Goal: Information Seeking & Learning: Learn about a topic

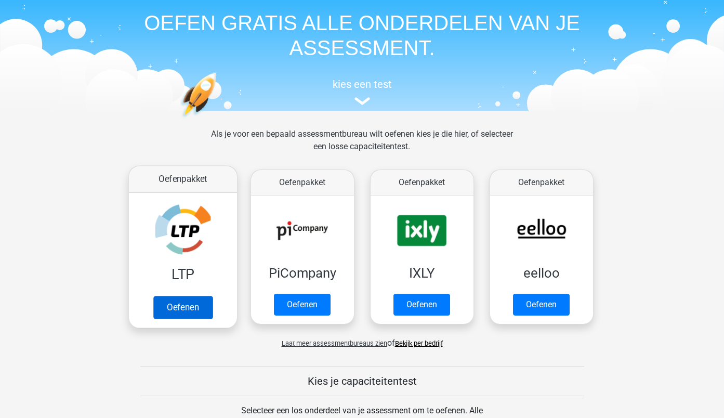
scroll to position [39, 0]
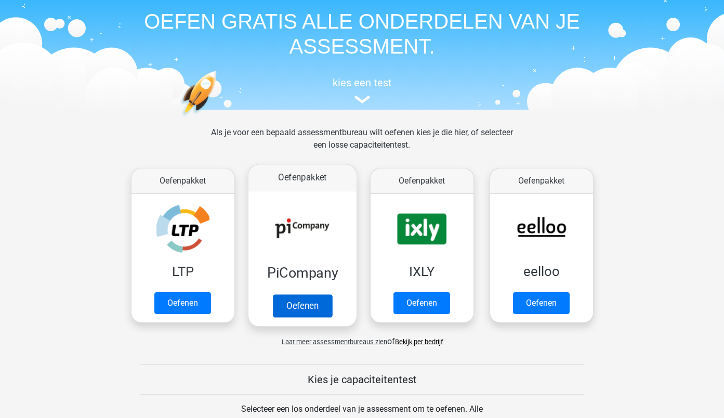
click at [295, 304] on link "Oefenen" at bounding box center [301, 305] width 59 height 23
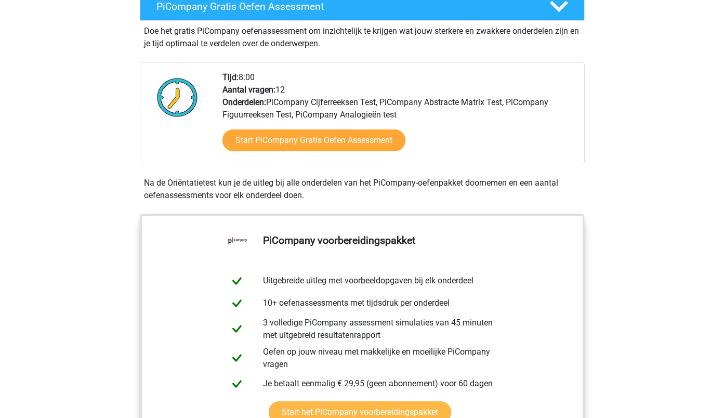
scroll to position [186, 0]
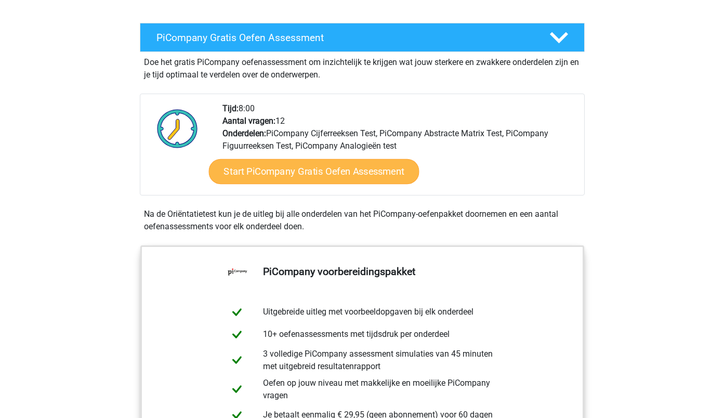
click at [300, 181] on link "Start PiCompany Gratis Oefen Assessment" at bounding box center [314, 171] width 211 height 25
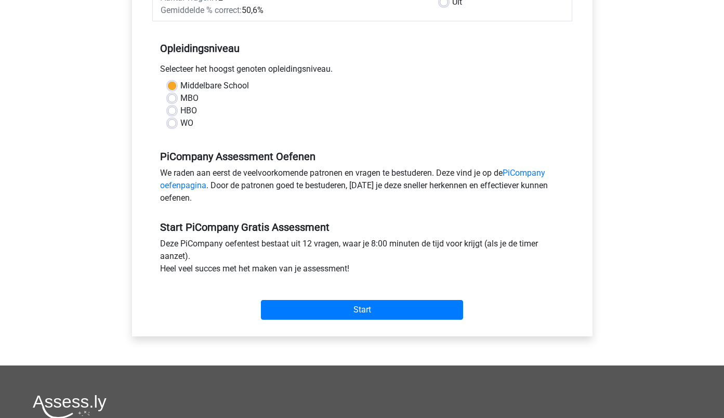
scroll to position [194, 0]
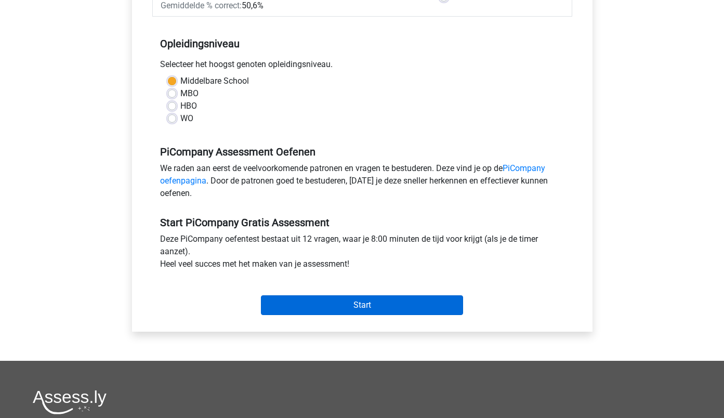
click at [349, 314] on input "Start" at bounding box center [362, 305] width 202 height 20
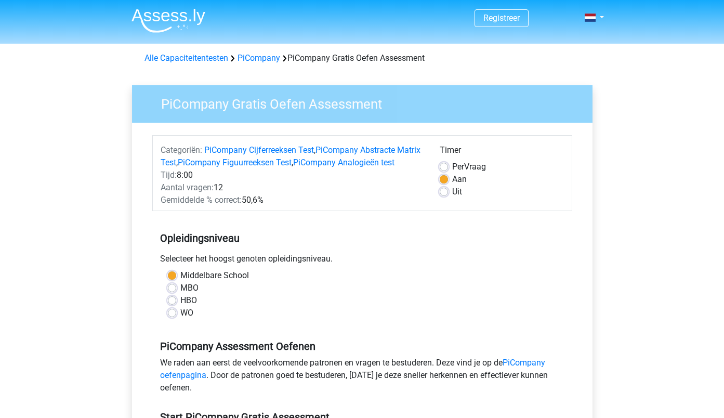
scroll to position [0, 0]
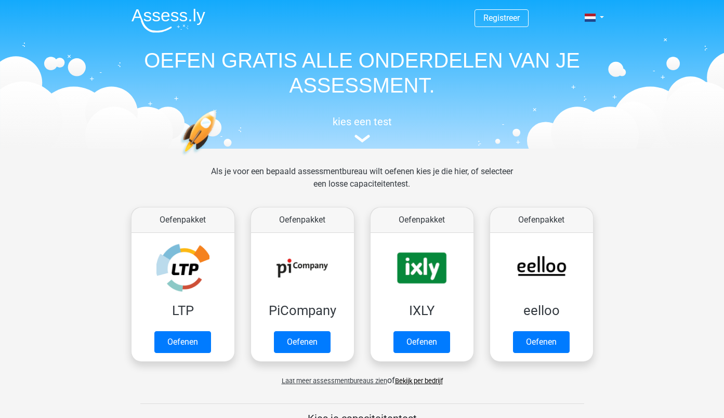
scroll to position [39, 0]
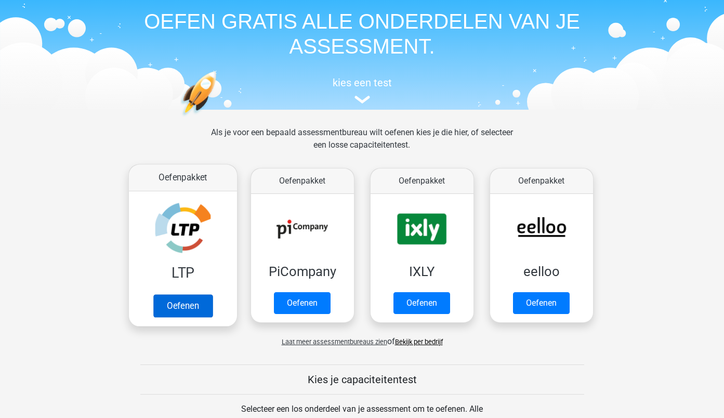
click at [191, 306] on link "Oefenen" at bounding box center [182, 305] width 59 height 23
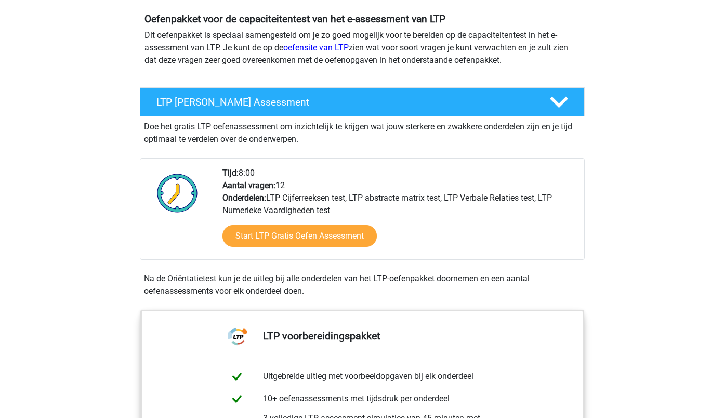
scroll to position [123, 0]
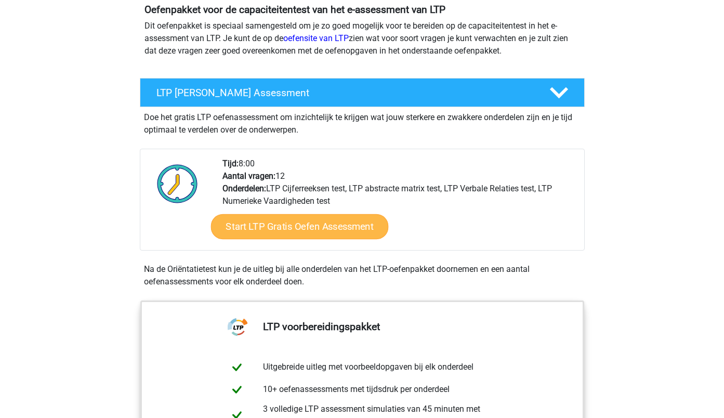
click at [303, 225] on link "Start LTP Gratis Oefen Assessment" at bounding box center [300, 226] width 178 height 25
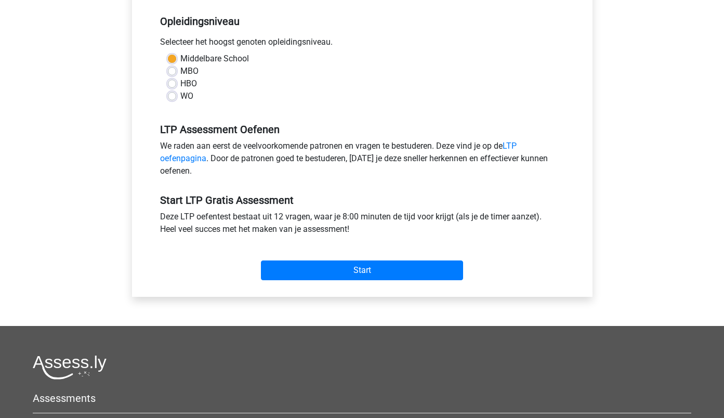
scroll to position [227, 0]
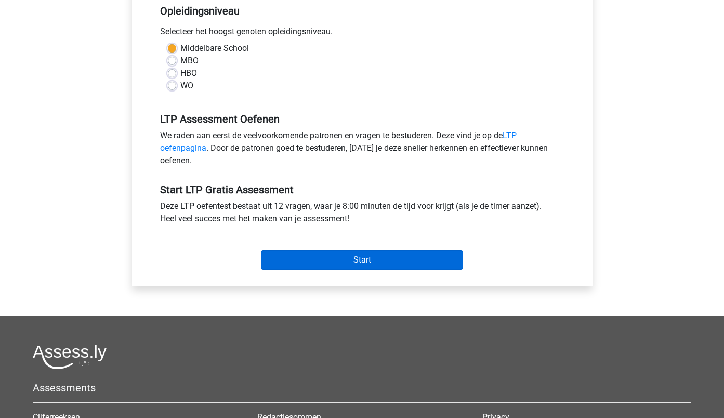
click at [379, 259] on input "Start" at bounding box center [362, 260] width 202 height 20
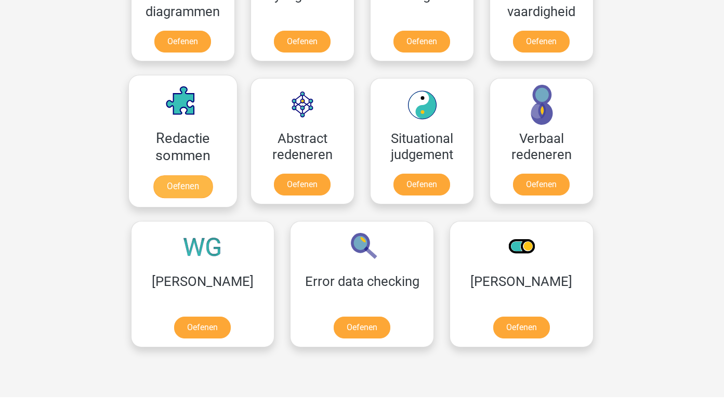
scroll to position [702, 0]
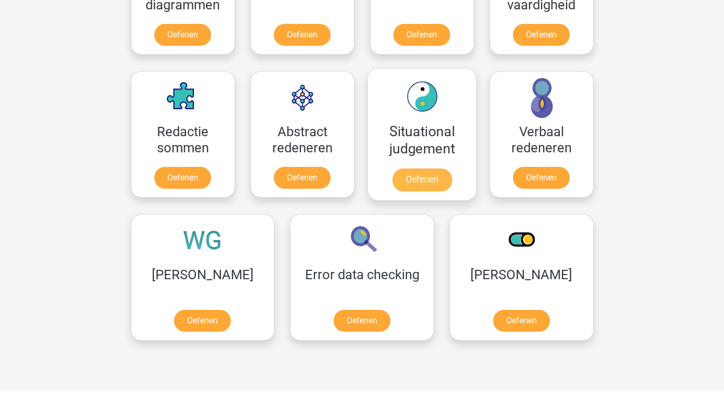
click at [430, 180] on link "Oefenen" at bounding box center [421, 179] width 59 height 23
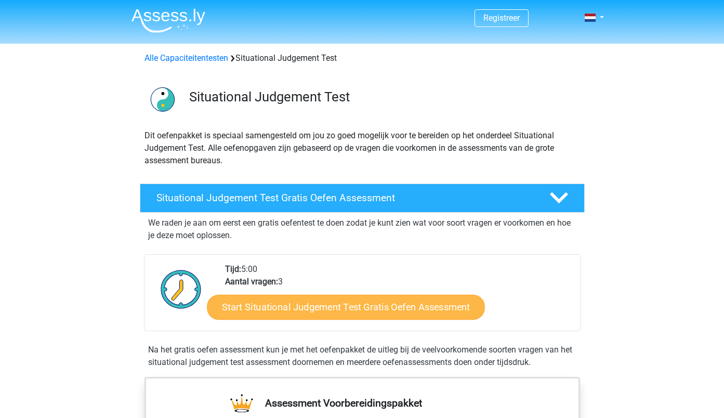
click at [348, 308] on link "Start Situational Judgement Test Gratis Oefen Assessment" at bounding box center [346, 307] width 278 height 25
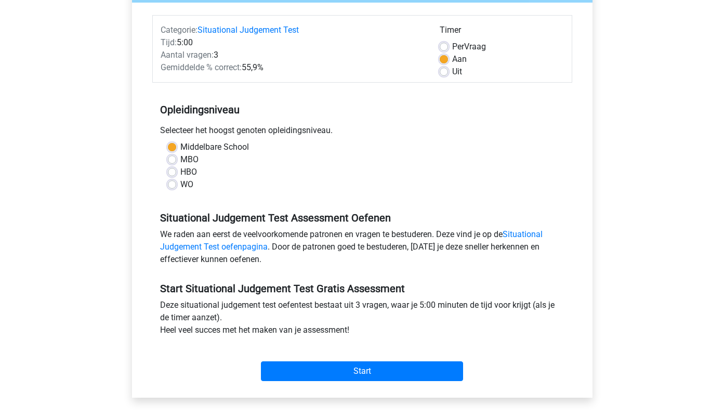
scroll to position [122, 0]
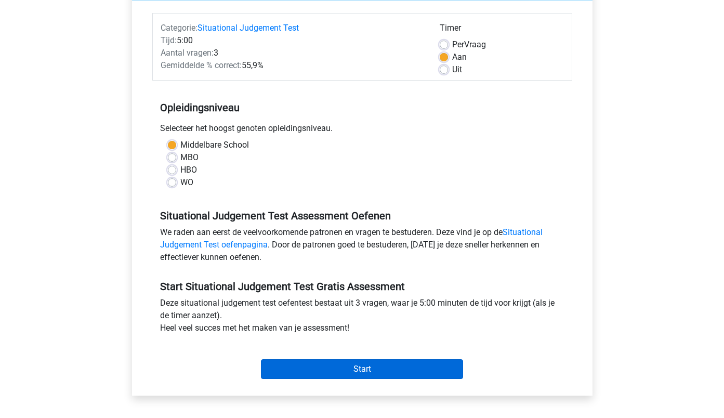
click at [334, 367] on input "Start" at bounding box center [362, 369] width 202 height 20
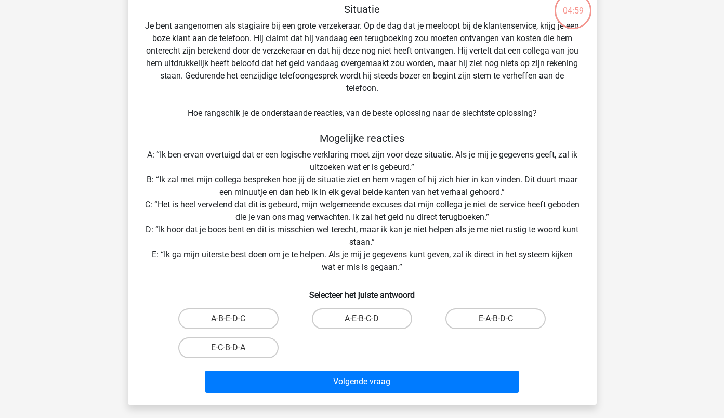
scroll to position [91, 0]
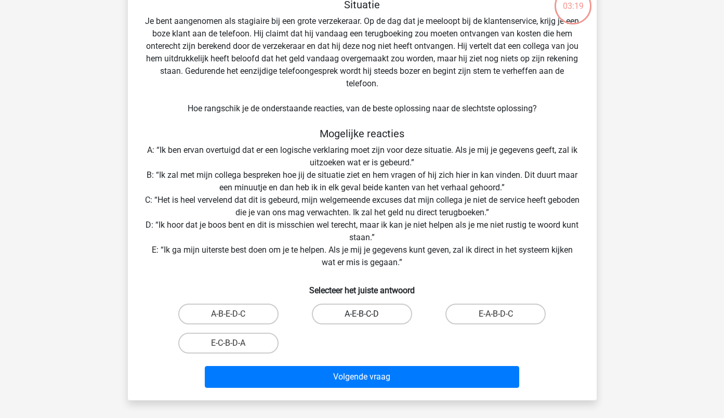
click at [352, 311] on label "A-E-B-C-D" at bounding box center [362, 314] width 100 height 21
click at [362, 314] on input "A-E-B-C-D" at bounding box center [365, 317] width 7 height 7
radio input "true"
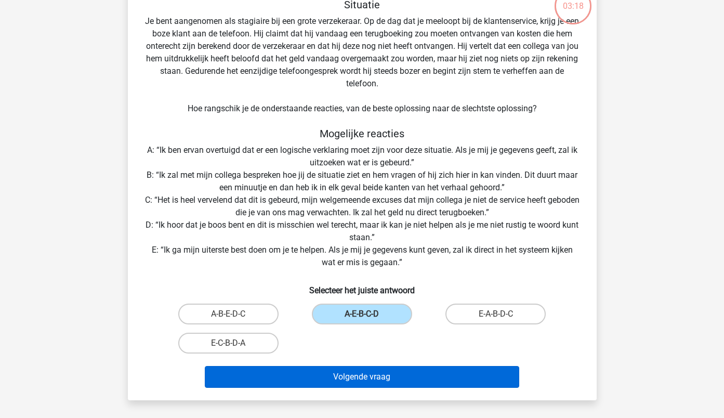
click at [349, 376] on button "Volgende vraag" at bounding box center [362, 377] width 315 height 22
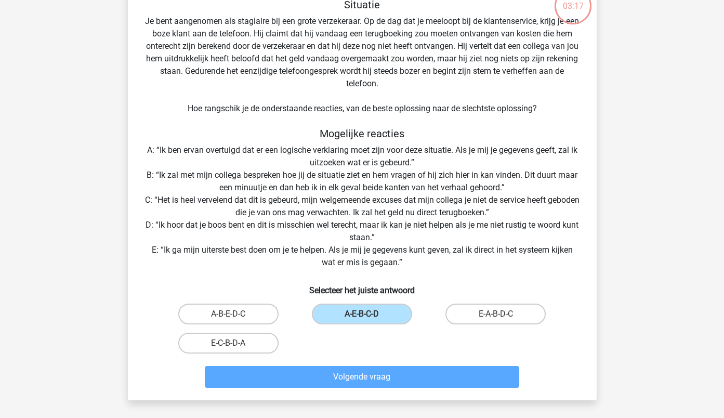
scroll to position [52, 0]
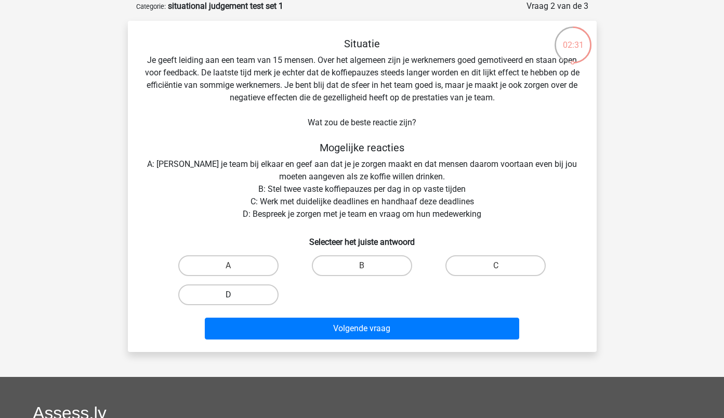
click at [220, 295] on label "D" at bounding box center [228, 294] width 100 height 21
click at [228, 295] on input "D" at bounding box center [231, 298] width 7 height 7
radio input "true"
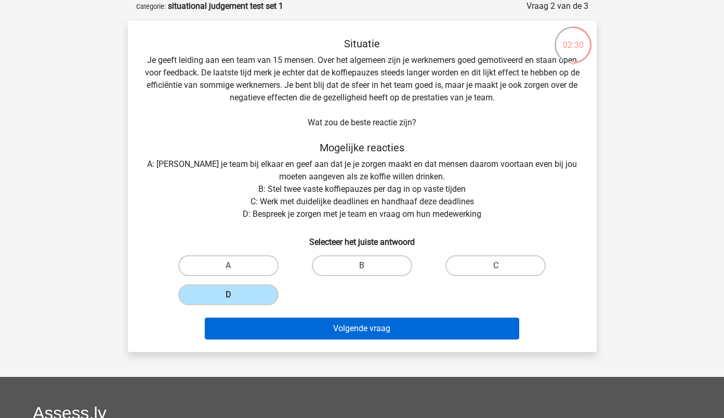
click at [335, 328] on button "Volgende vraag" at bounding box center [362, 329] width 315 height 22
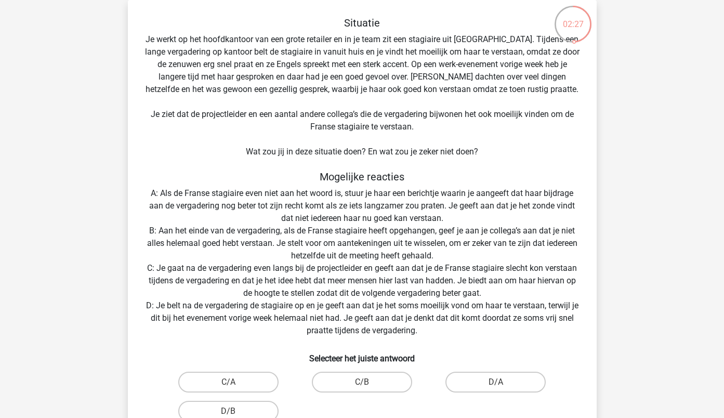
scroll to position [95, 0]
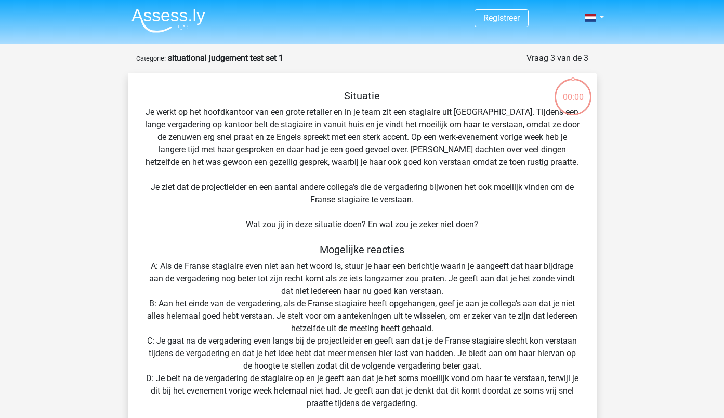
scroll to position [95, 0]
